Goal: Task Accomplishment & Management: Use online tool/utility

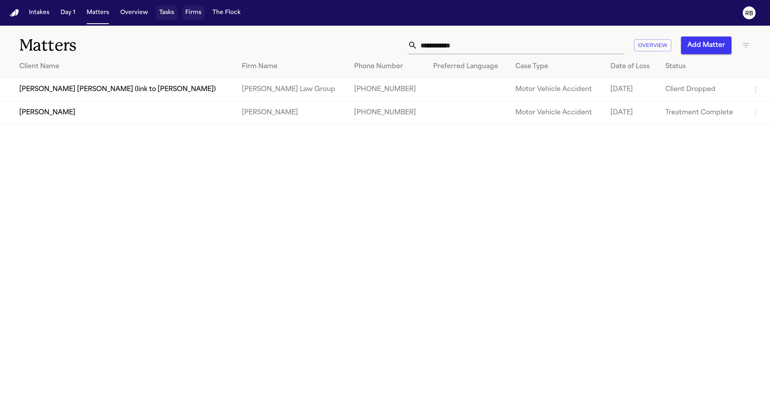
click at [172, 13] on button "Tasks" at bounding box center [166, 13] width 21 height 14
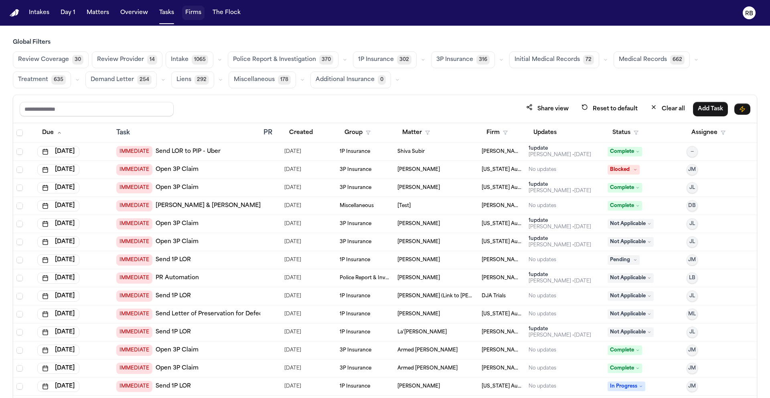
click at [642, 64] on button "Medical Records 662" at bounding box center [651, 59] width 76 height 17
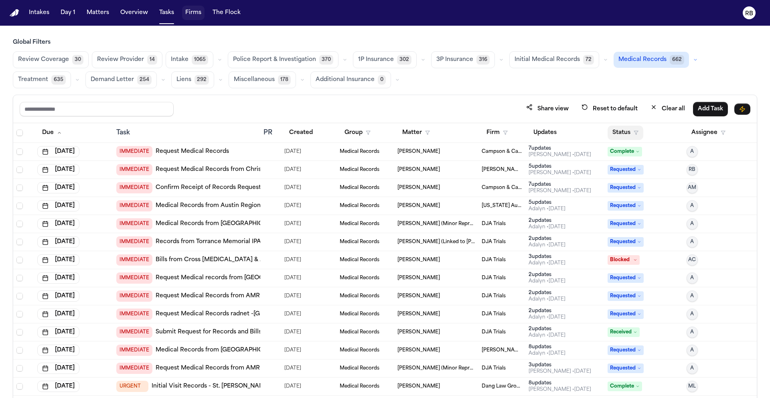
click at [622, 131] on button "Status" at bounding box center [625, 132] width 36 height 14
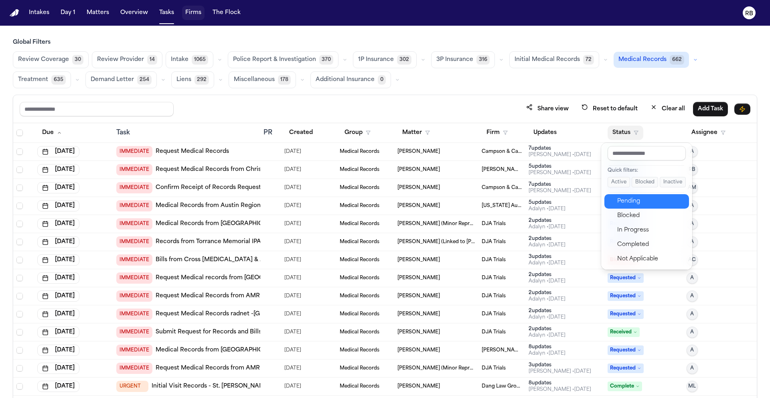
click at [644, 196] on button "Pending" at bounding box center [646, 201] width 85 height 14
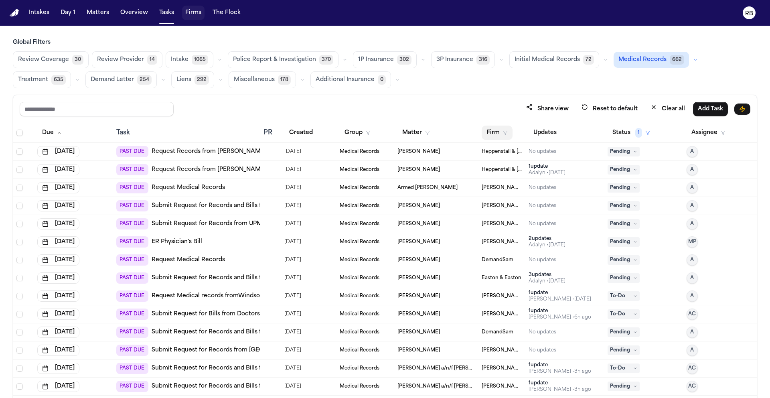
click at [492, 131] on button "Firm" at bounding box center [496, 132] width 31 height 14
click at [507, 151] on input "text" at bounding box center [536, 153] width 109 height 14
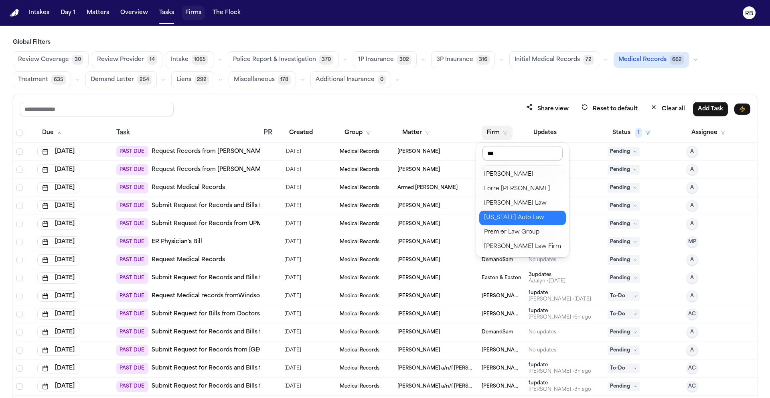
type input "****"
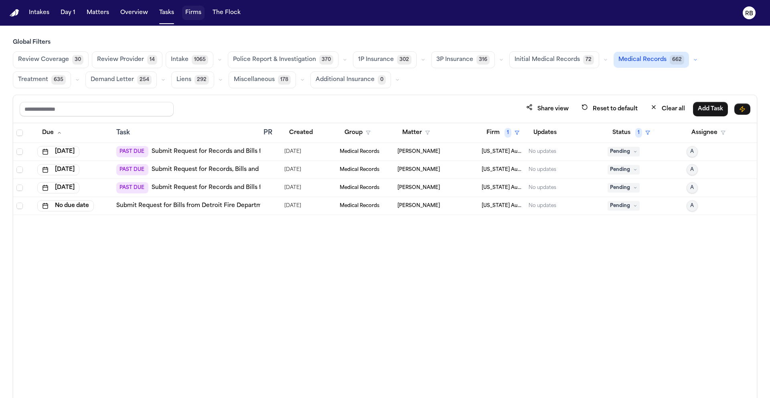
click at [268, 153] on div at bounding box center [266, 151] width 6 height 6
